Goal: Task Accomplishment & Management: Manage account settings

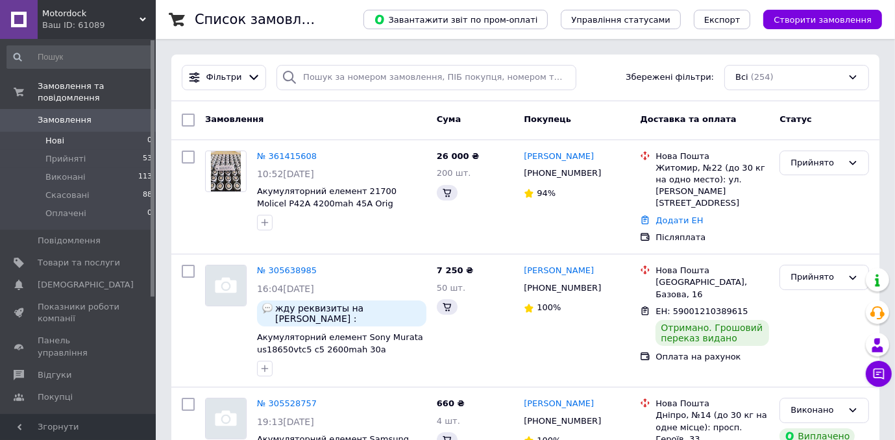
click at [66, 132] on li "Нові 0" at bounding box center [80, 141] width 160 height 18
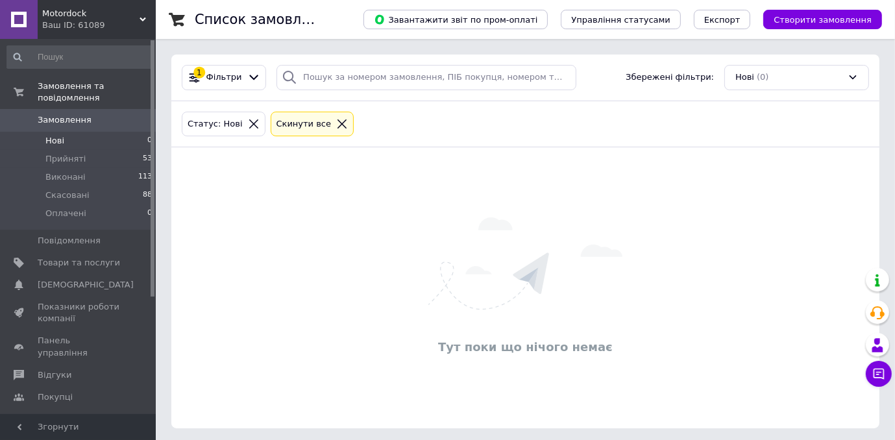
click at [65, 117] on link "Замовлення 0" at bounding box center [80, 120] width 160 height 22
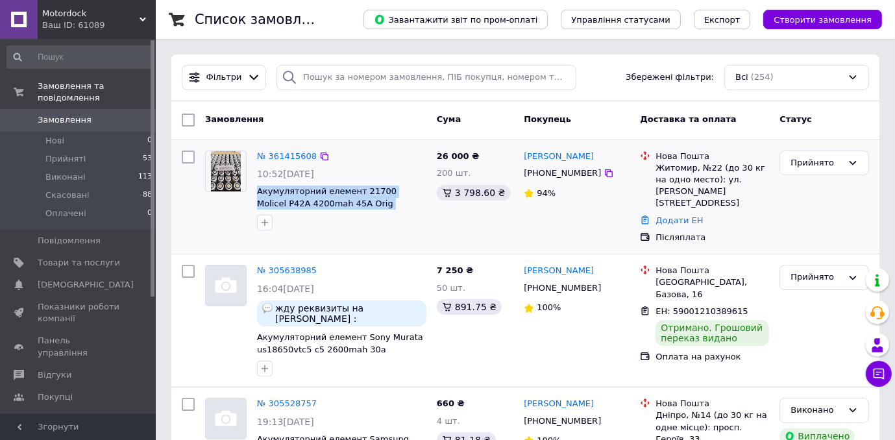
drag, startPoint x: 267, startPoint y: 186, endPoint x: 384, endPoint y: 206, distance: 118.6
click at [384, 206] on div "№ 361415608 10:52[DATE] Акумуляторний елемент 21700 Molicel P42A 4200mah 45A Or…" at bounding box center [342, 190] width 180 height 91
copy span "Акумуляторний елемент 21700 Molicel P42A 4200mah 45A Orig [PERSON_NAME]!"
click at [74, 257] on span "Товари та послуги" at bounding box center [79, 263] width 82 height 12
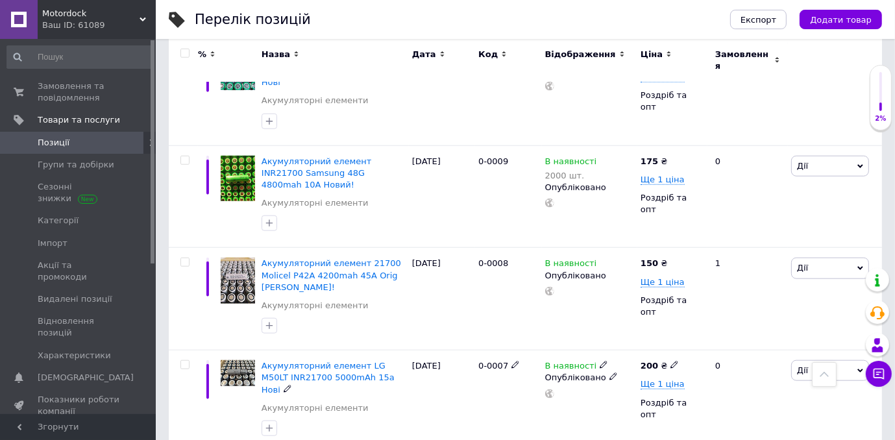
scroll to position [1105, 0]
